Goal: Navigation & Orientation: Find specific page/section

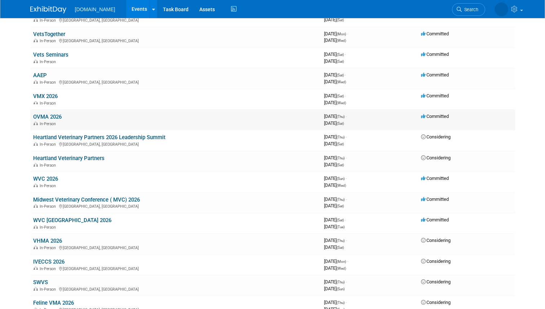
scroll to position [97, 0]
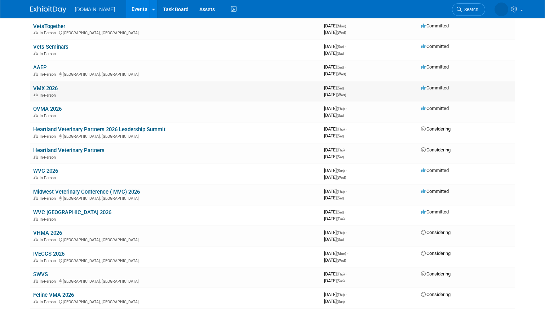
click at [57, 84] on td "VMX 2026 In-Person" at bounding box center [175, 91] width 291 height 21
click at [49, 88] on link "VMX 2026" at bounding box center [45, 88] width 25 height 6
click at [55, 109] on link "OVMA 2026" at bounding box center [47, 109] width 28 height 6
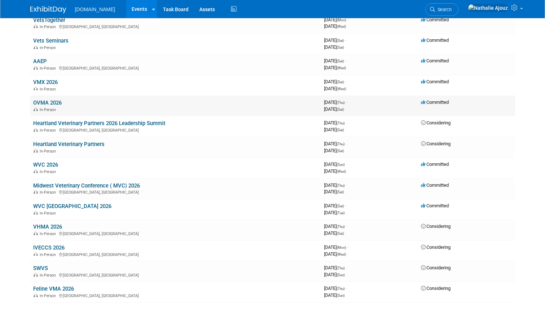
scroll to position [94, 0]
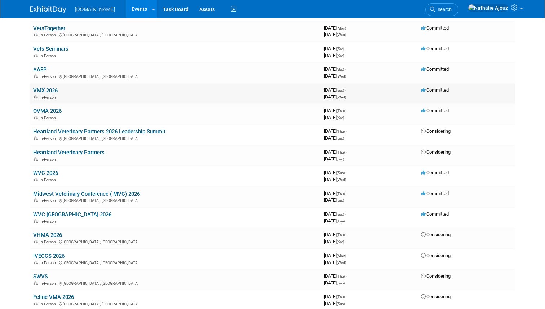
click at [46, 92] on link "VMX 2026" at bounding box center [45, 90] width 25 height 6
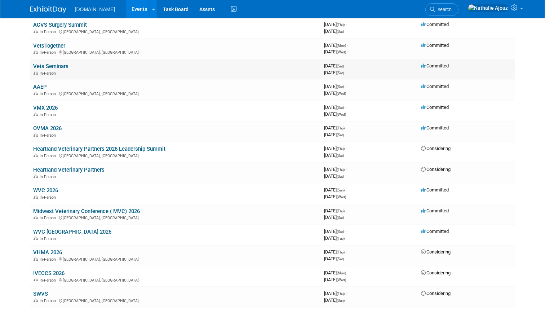
scroll to position [77, 0]
click at [46, 107] on link "VMX 2026" at bounding box center [45, 108] width 25 height 6
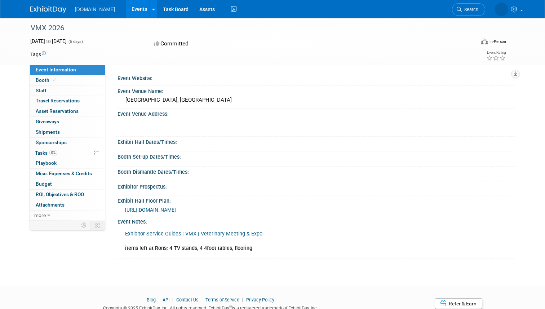
scroll to position [27, 0]
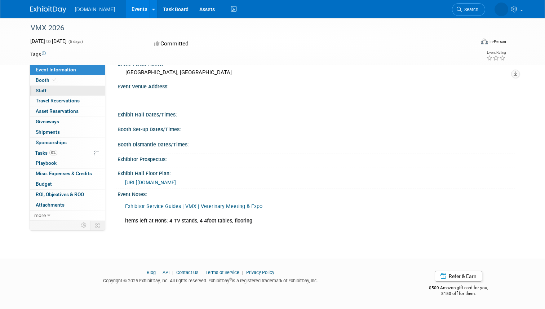
click at [60, 90] on link "0 Staff 0" at bounding box center [67, 91] width 75 height 10
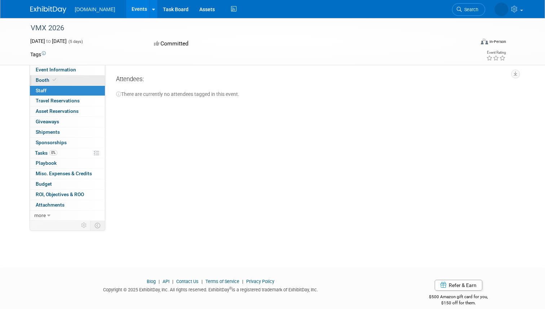
click at [58, 81] on link "Booth" at bounding box center [67, 80] width 75 height 10
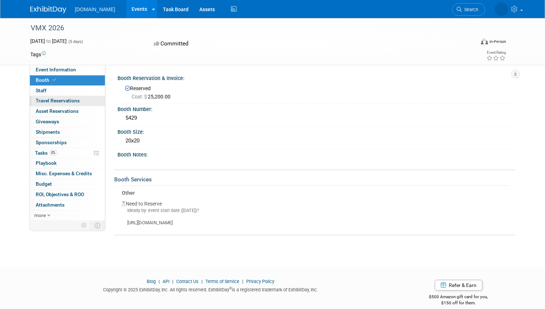
click at [74, 105] on link "0 Travel Reservations 0" at bounding box center [67, 101] width 75 height 10
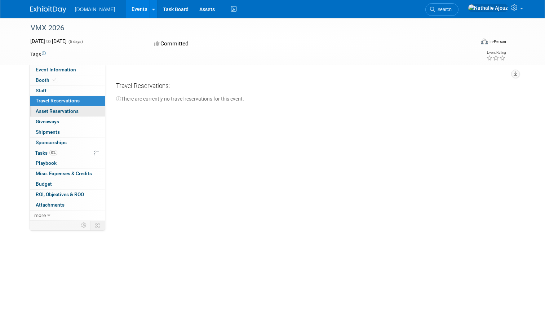
click at [69, 113] on span "Asset Reservations 0" at bounding box center [57, 111] width 43 height 6
